Goal: Task Accomplishment & Management: Complete application form

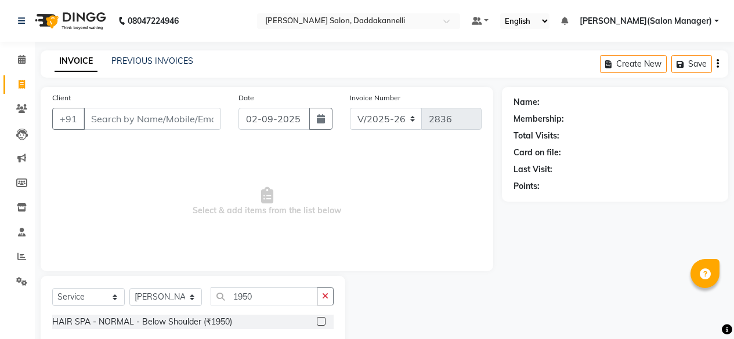
select select "6354"
select select "service"
select select "86746"
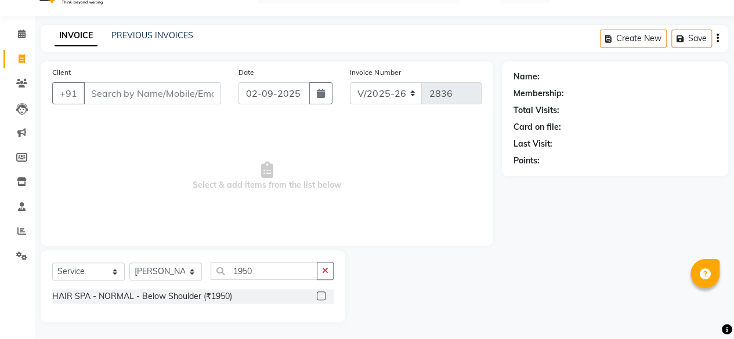
click at [318, 297] on label at bounding box center [321, 296] width 9 height 9
click at [318, 297] on input "checkbox" at bounding box center [321, 297] width 8 height 8
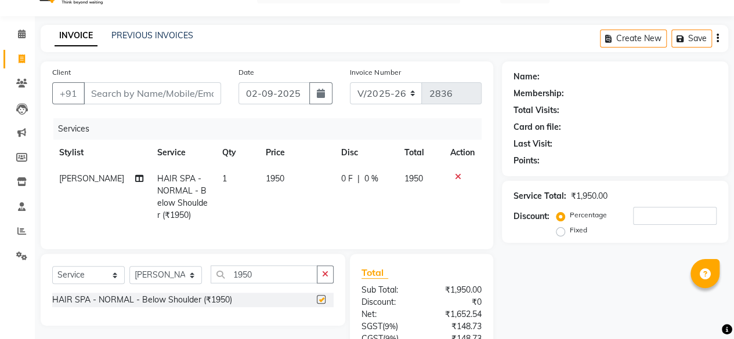
checkbox input "false"
click at [166, 95] on input "Client" at bounding box center [152, 93] width 137 height 22
type input "9"
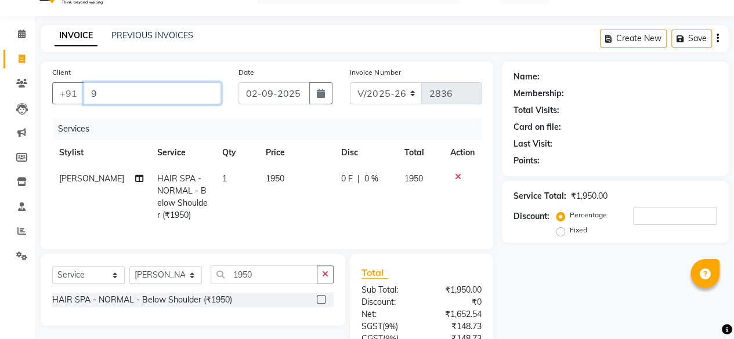
type input "0"
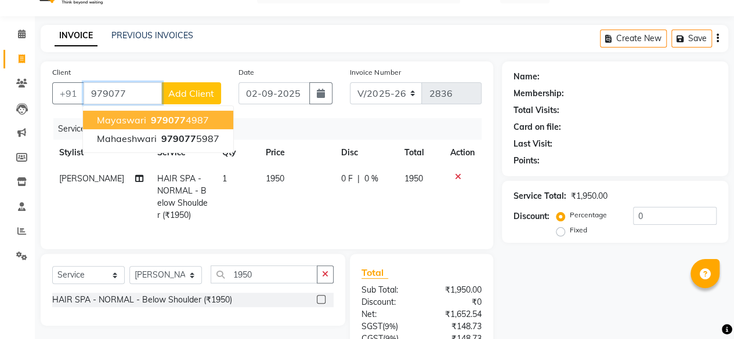
click at [169, 115] on span "979077" at bounding box center [168, 120] width 35 height 12
type input "9790774987"
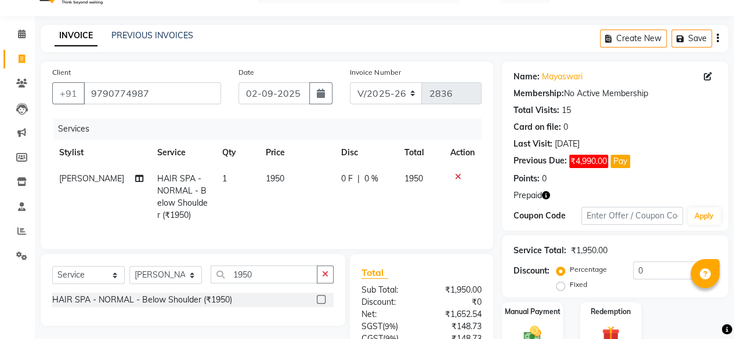
click at [539, 196] on span "Prepaid" at bounding box center [527, 196] width 28 height 12
click at [544, 198] on icon "button" at bounding box center [546, 195] width 8 height 8
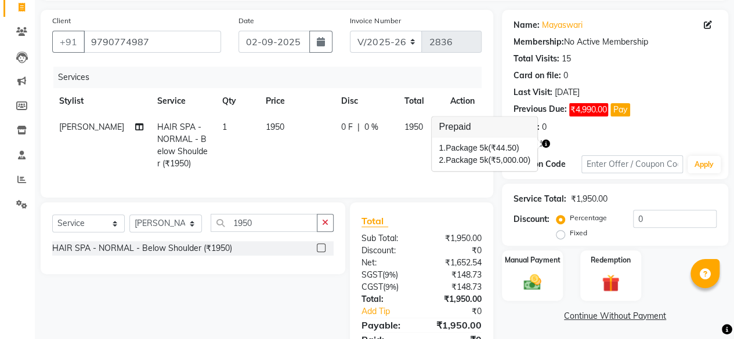
scroll to position [136, 0]
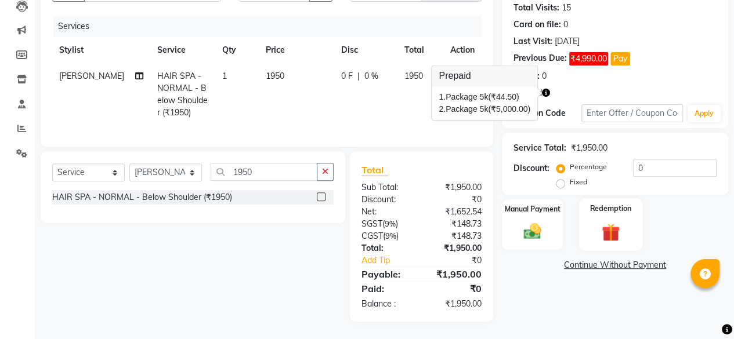
click at [602, 208] on div "Redemption" at bounding box center [610, 224] width 63 height 53
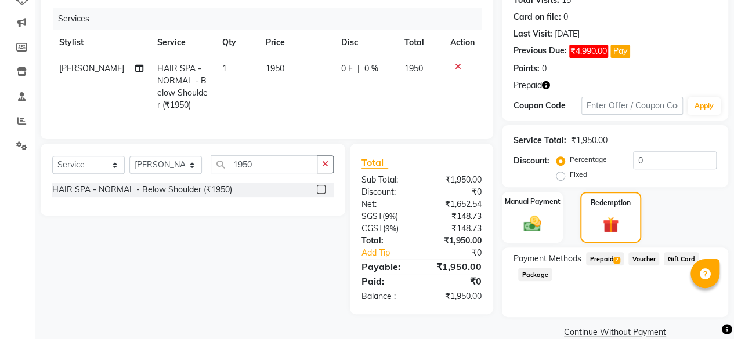
click at [600, 260] on span "Prepaid 2" at bounding box center [605, 258] width 38 height 13
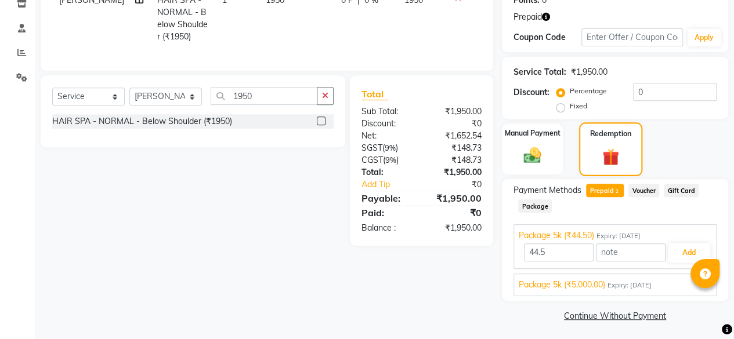
scroll to position [207, 0]
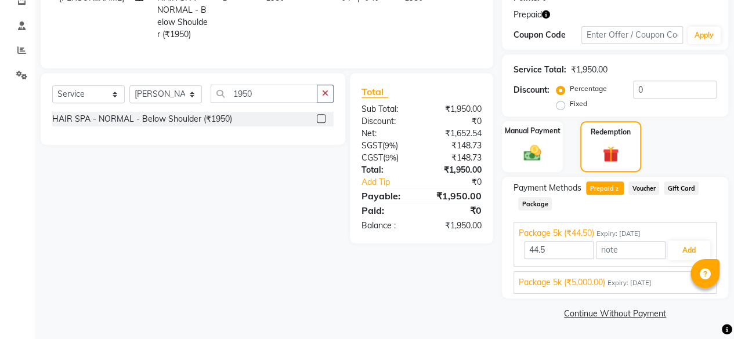
click at [603, 281] on span "Package 5k (₹5,000.00)" at bounding box center [562, 283] width 86 height 12
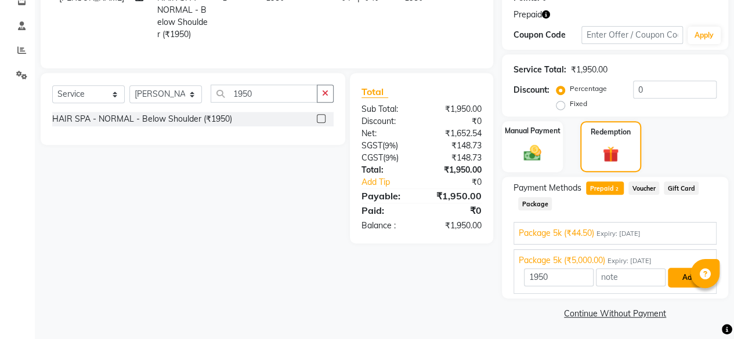
click at [674, 278] on button "Add" at bounding box center [689, 278] width 42 height 20
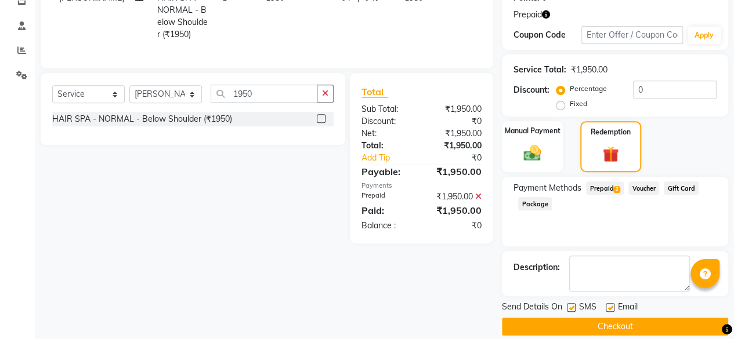
click at [613, 321] on button "Checkout" at bounding box center [615, 327] width 226 height 18
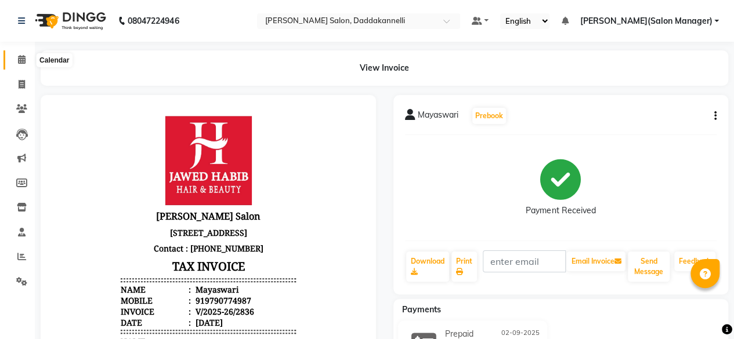
click at [27, 58] on span at bounding box center [22, 59] width 20 height 13
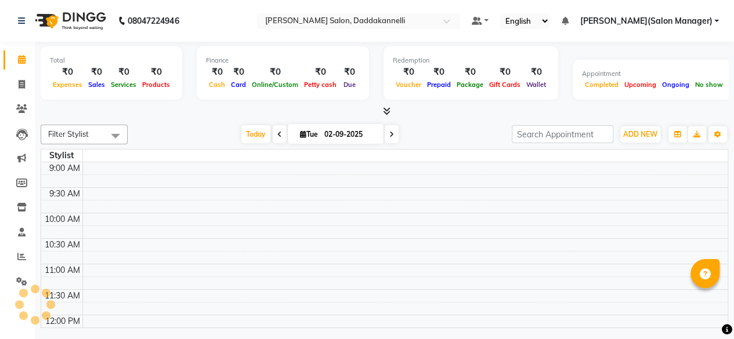
scroll to position [353, 0]
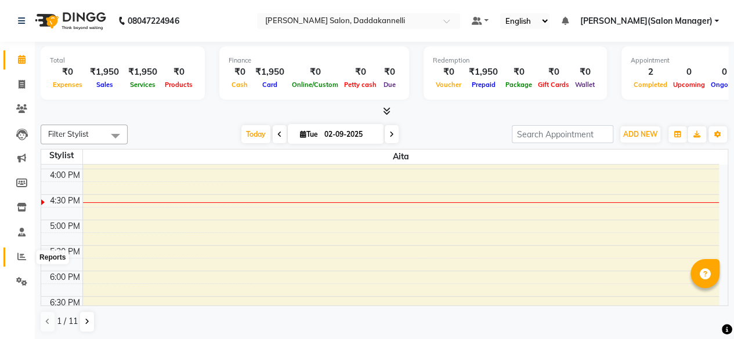
click at [19, 260] on icon at bounding box center [21, 256] width 9 height 9
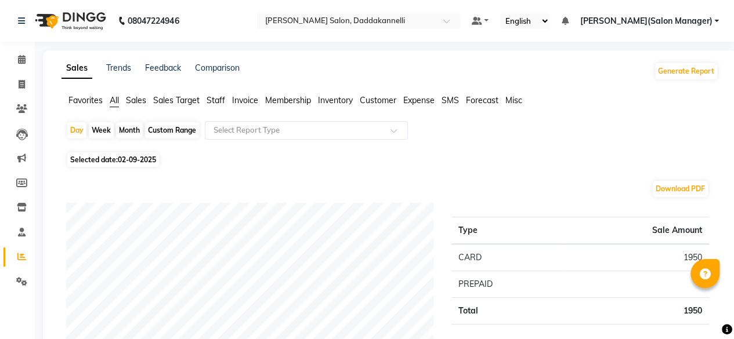
click at [217, 102] on span "Staff" at bounding box center [216, 100] width 19 height 10
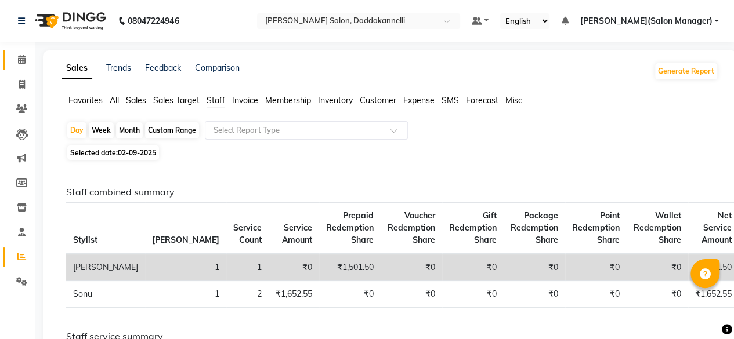
click at [6, 56] on link "Calendar" at bounding box center [17, 59] width 28 height 19
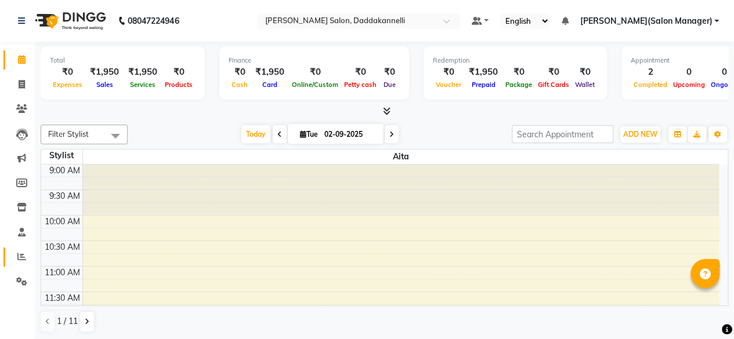
drag, startPoint x: 2, startPoint y: 263, endPoint x: 20, endPoint y: 258, distance: 19.3
click at [13, 261] on li "Reports" at bounding box center [17, 257] width 35 height 25
click at [23, 256] on icon at bounding box center [21, 256] width 9 height 9
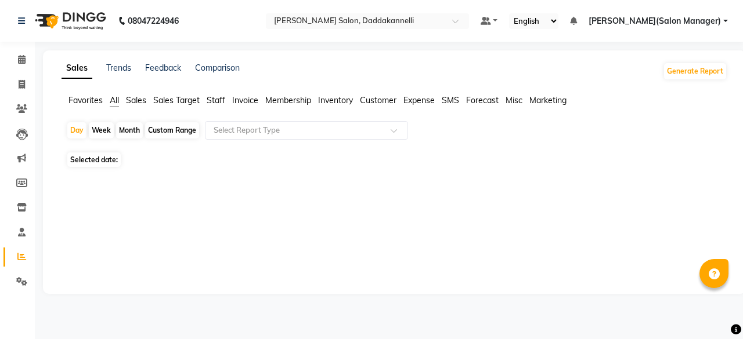
click at [212, 99] on span "Staff" at bounding box center [216, 100] width 19 height 10
click at [10, 57] on link "Calendar" at bounding box center [17, 59] width 28 height 19
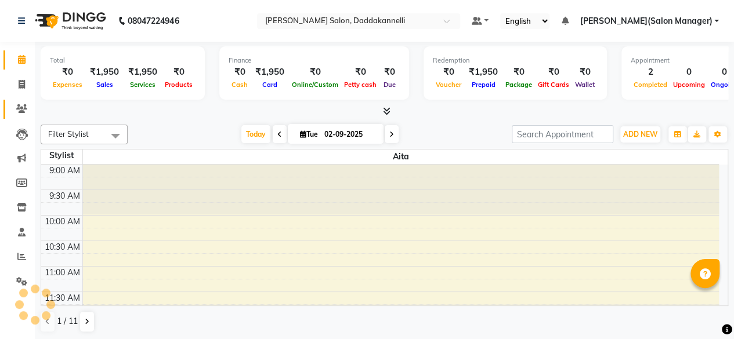
scroll to position [353, 0]
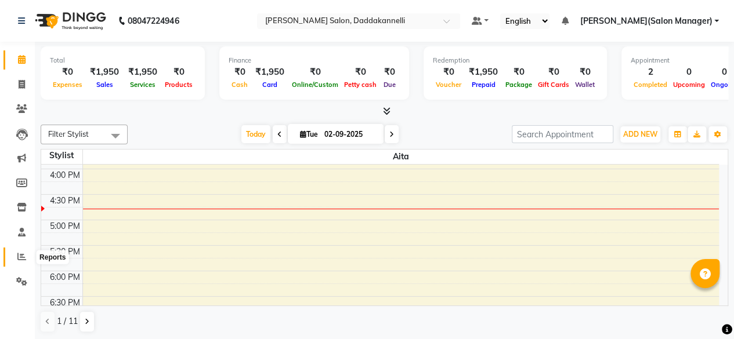
click at [24, 262] on span at bounding box center [22, 257] width 20 height 13
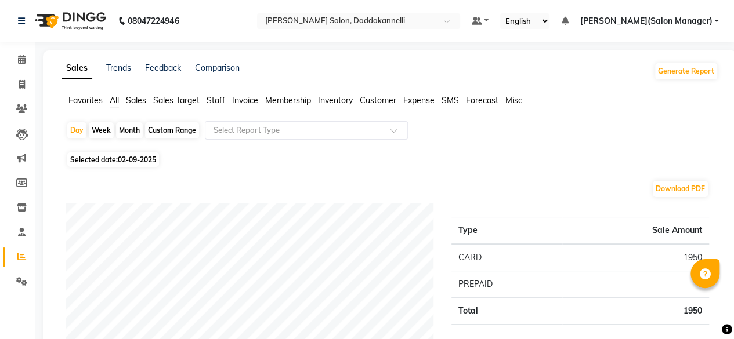
click at [216, 95] on span "Staff" at bounding box center [216, 100] width 19 height 10
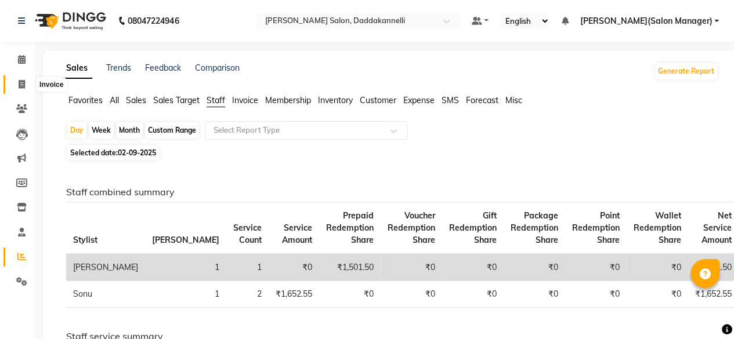
drag, startPoint x: 19, startPoint y: 83, endPoint x: 27, endPoint y: 90, distance: 10.7
click at [19, 83] on icon at bounding box center [22, 84] width 6 height 9
select select "service"
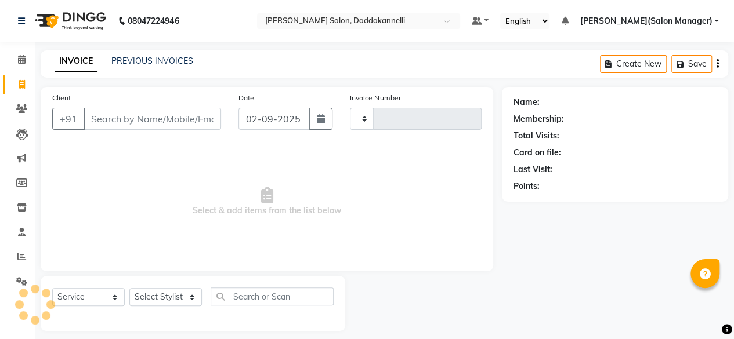
type input "2837"
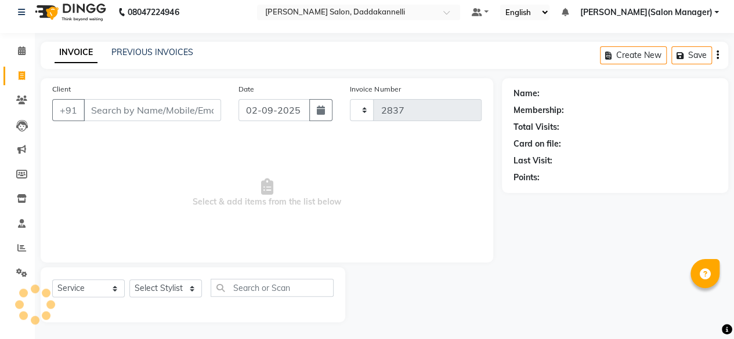
select select "6354"
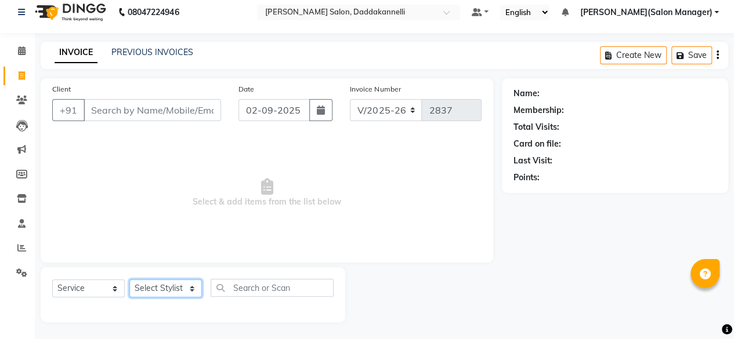
click at [189, 291] on select "Select Stylist" at bounding box center [165, 289] width 73 height 18
select select "88491"
click at [129, 280] on select "Select Stylist [PERSON_NAME] DINGG SUPPORT [PERSON_NAME] [PERSON_NAME] Salon Ma…" at bounding box center [165, 289] width 73 height 18
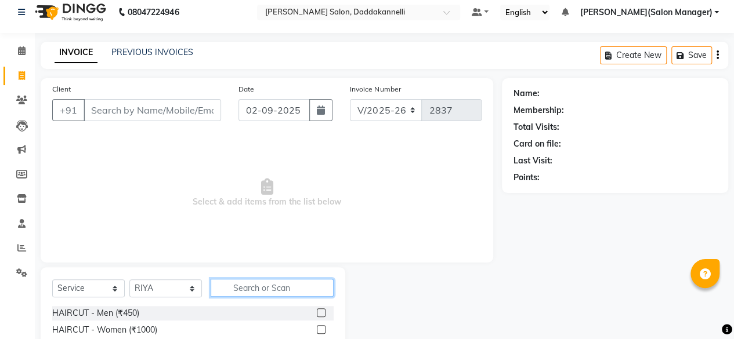
click at [255, 280] on input "text" at bounding box center [272, 288] width 123 height 18
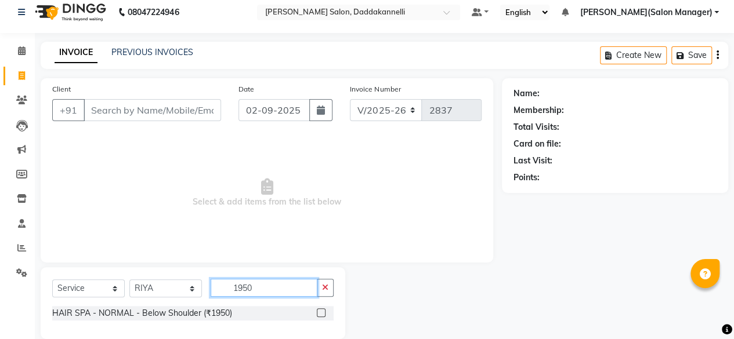
type input "1950"
click at [320, 309] on label at bounding box center [321, 313] width 9 height 9
click at [320, 310] on input "checkbox" at bounding box center [321, 314] width 8 height 8
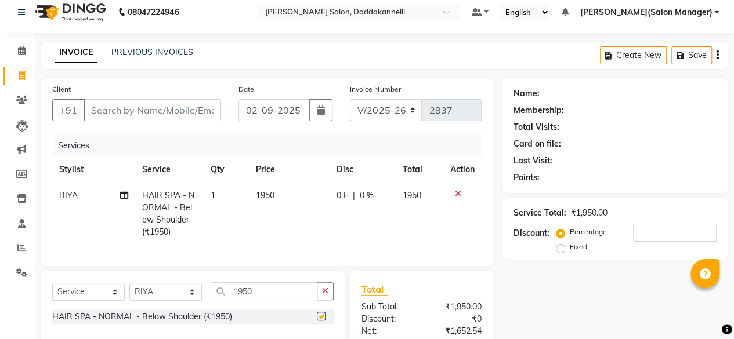
checkbox input "false"
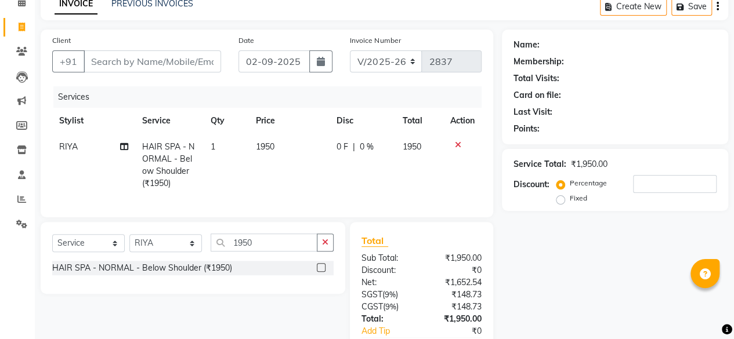
scroll to position [125, 0]
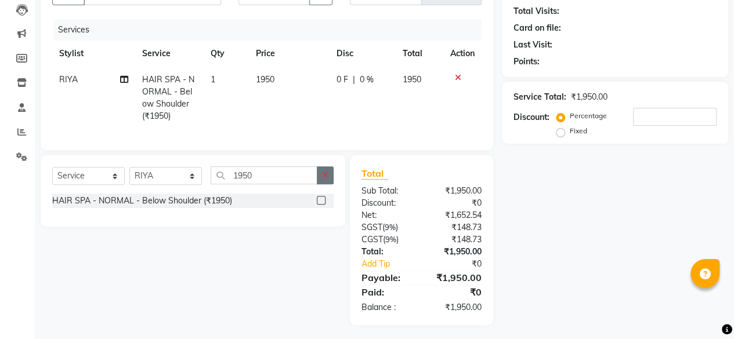
click at [325, 179] on icon "button" at bounding box center [325, 175] width 6 height 8
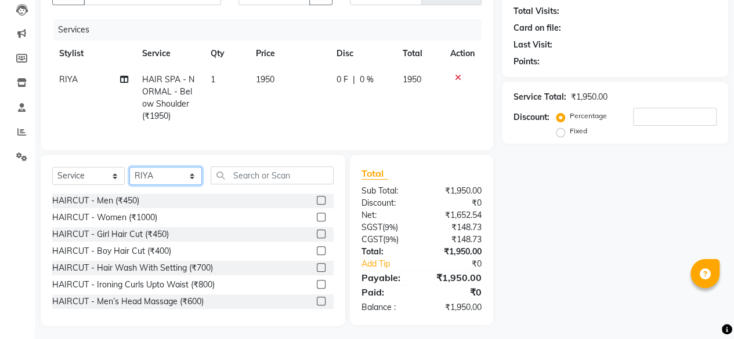
click at [183, 185] on select "Select Stylist [PERSON_NAME] DINGG SUPPORT [PERSON_NAME] [PERSON_NAME] Salon Ma…" at bounding box center [165, 176] width 73 height 18
select select "86746"
click at [129, 176] on select "Select Stylist [PERSON_NAME] DINGG SUPPORT [PERSON_NAME] [PERSON_NAME] Salon Ma…" at bounding box center [165, 176] width 73 height 18
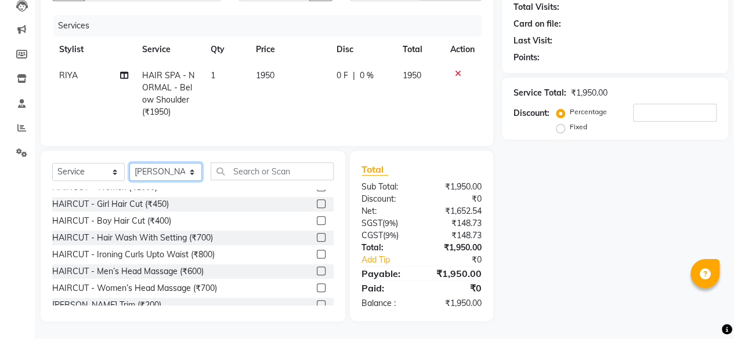
scroll to position [0, 0]
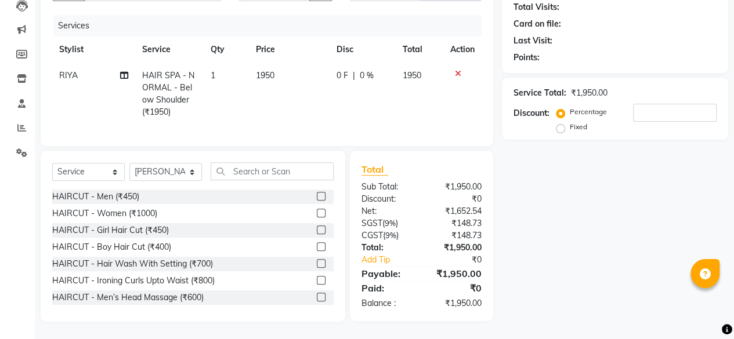
click at [317, 215] on label at bounding box center [321, 213] width 9 height 9
click at [317, 215] on input "checkbox" at bounding box center [321, 214] width 8 height 8
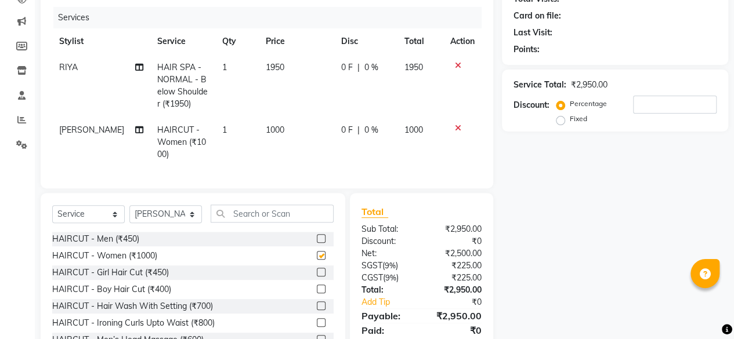
checkbox input "false"
